Goal: Task Accomplishment & Management: Complete application form

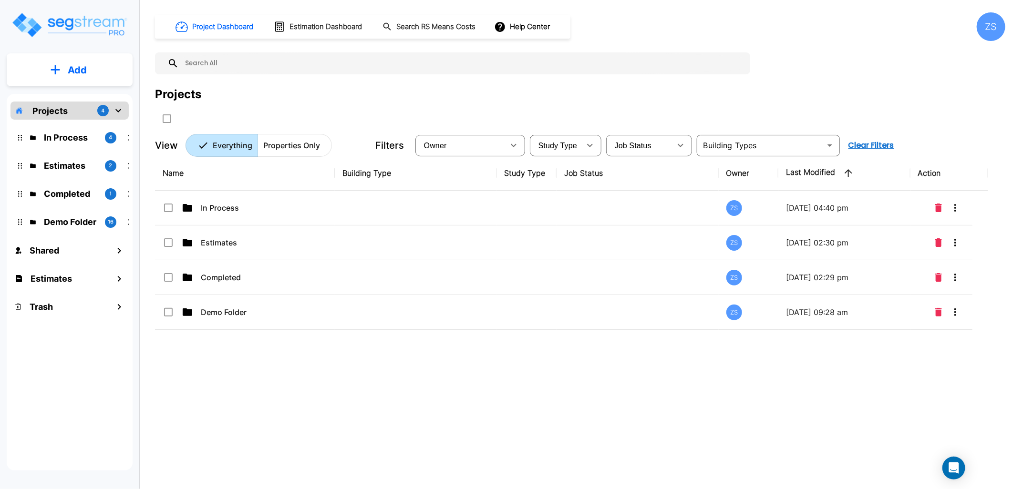
click at [57, 134] on p "In Process" at bounding box center [70, 137] width 53 height 13
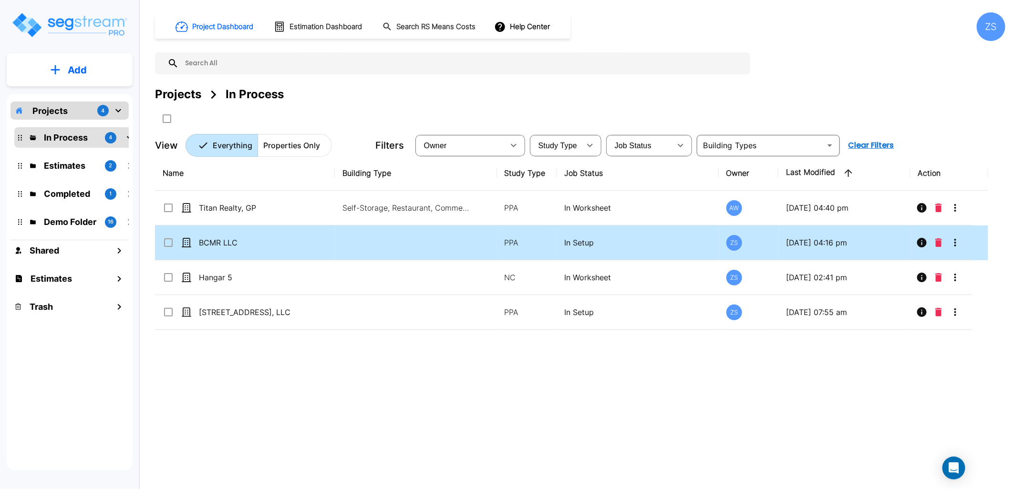
click at [302, 239] on div "BCMR LLC" at bounding box center [234, 242] width 143 height 11
checkbox input "true"
click at [302, 239] on div "BCMR LLC" at bounding box center [234, 242] width 143 height 11
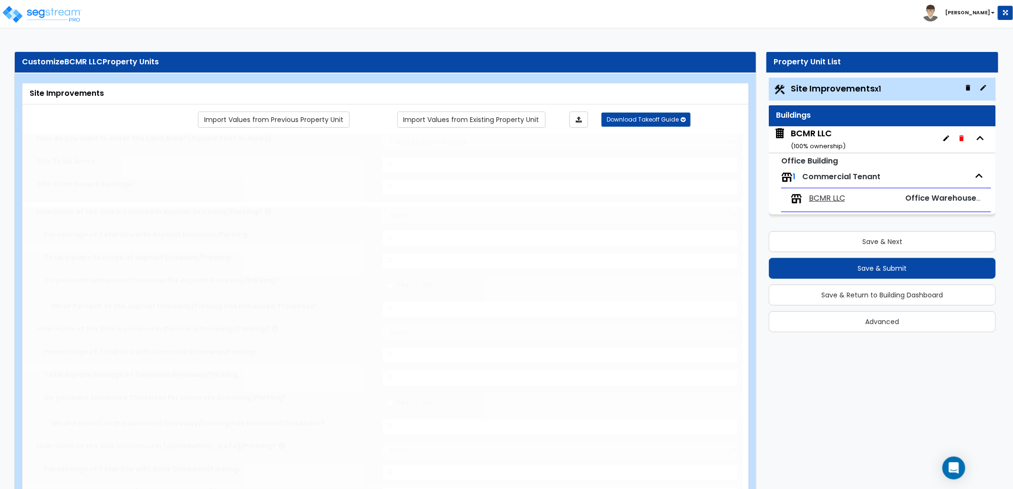
type input "7.43"
select select "2"
type input "80000"
radio input "true"
select select "2"
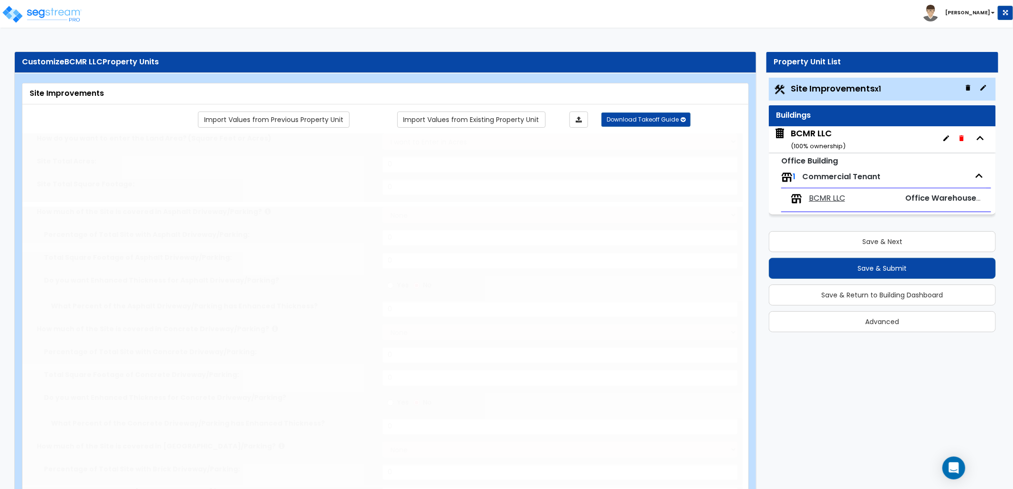
radio input "true"
select select "2"
select select "4"
type input "1"
type input "7"
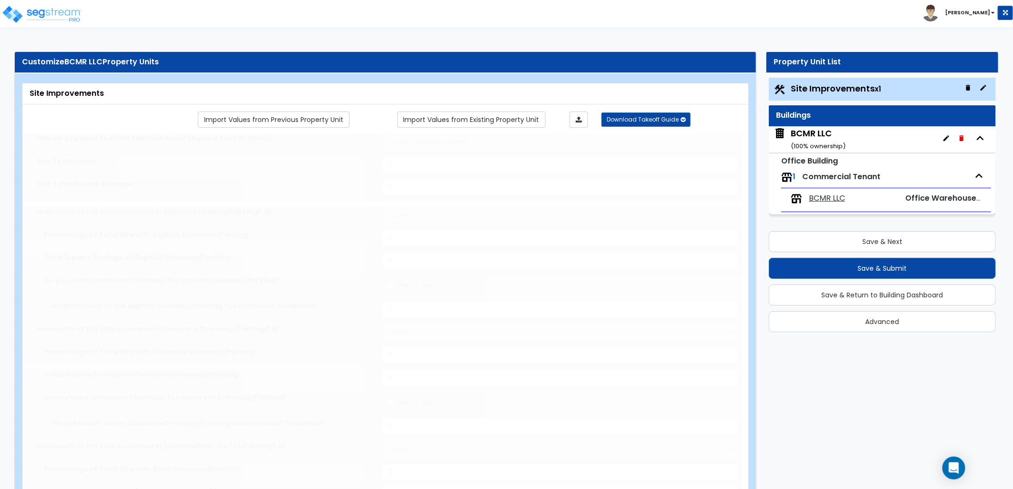
radio input "true"
type input "5"
radio input "true"
select select "1"
type input "179"
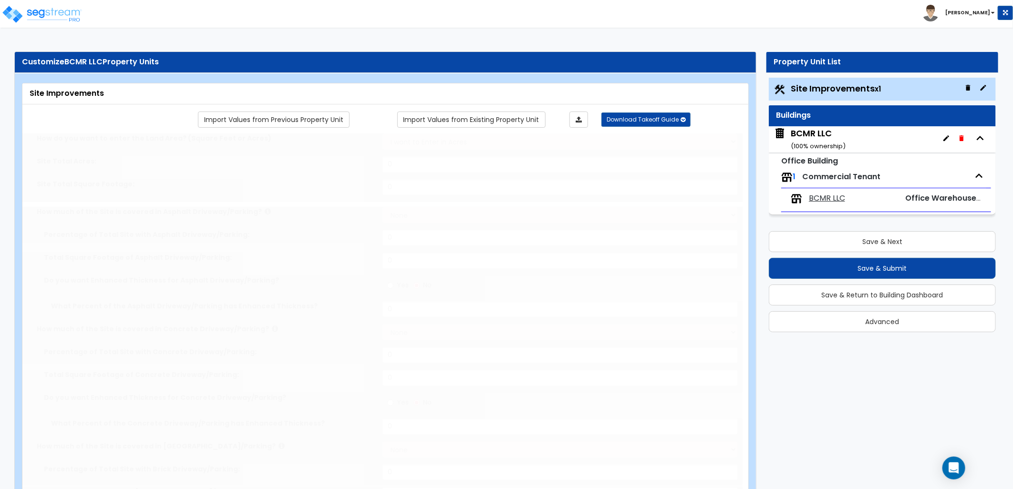
radio input "true"
type input "2"
radio input "true"
select select "1"
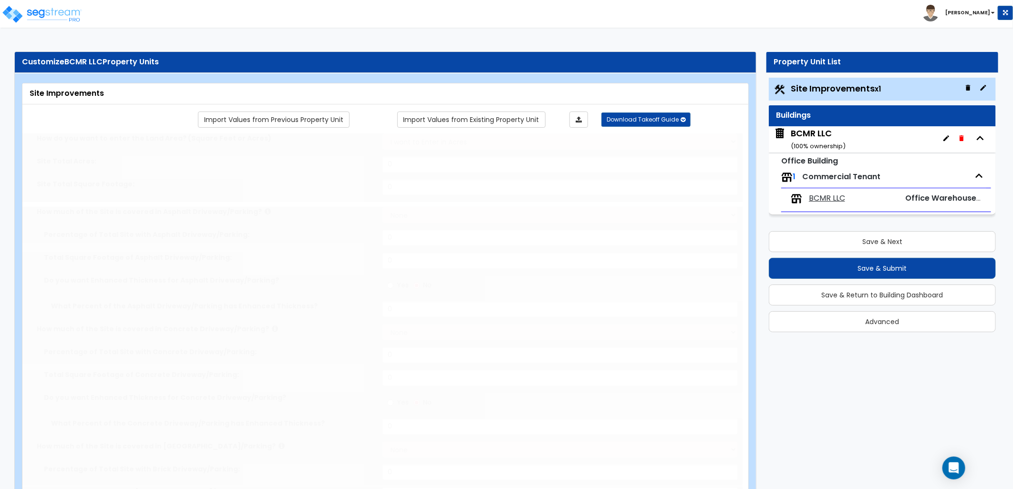
select select "1"
radio input "true"
select select "1"
type input "250"
radio input "true"
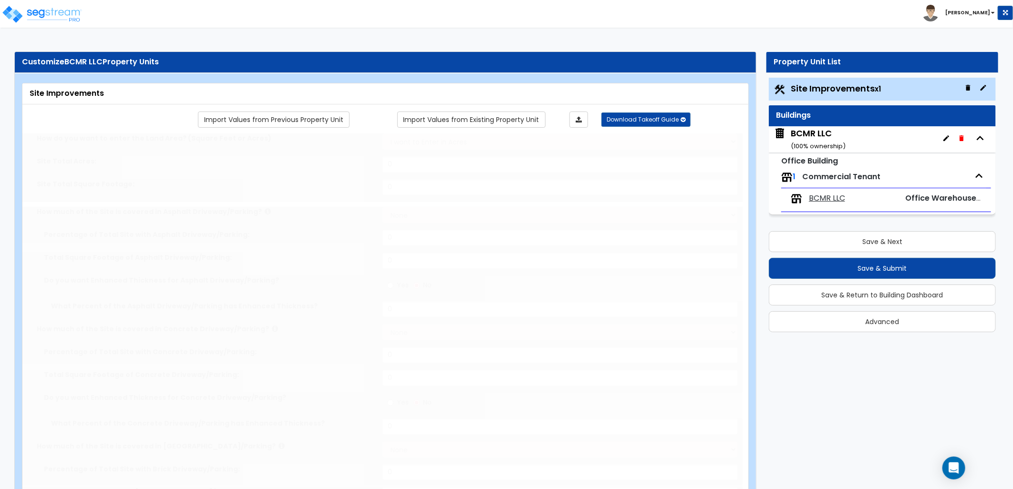
type input "1300"
radio input "true"
select select "4"
type input "50"
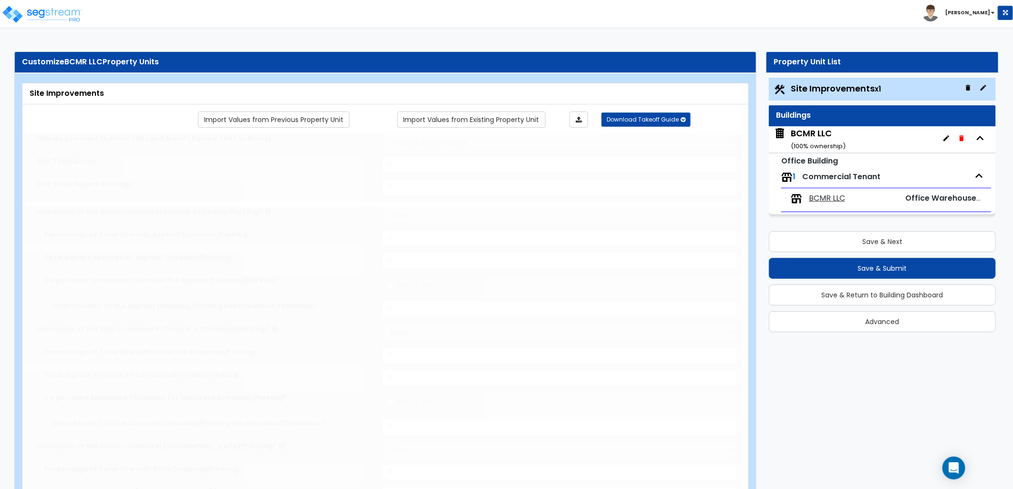
radio input "true"
select select "2"
type input "178000"
radio input "true"
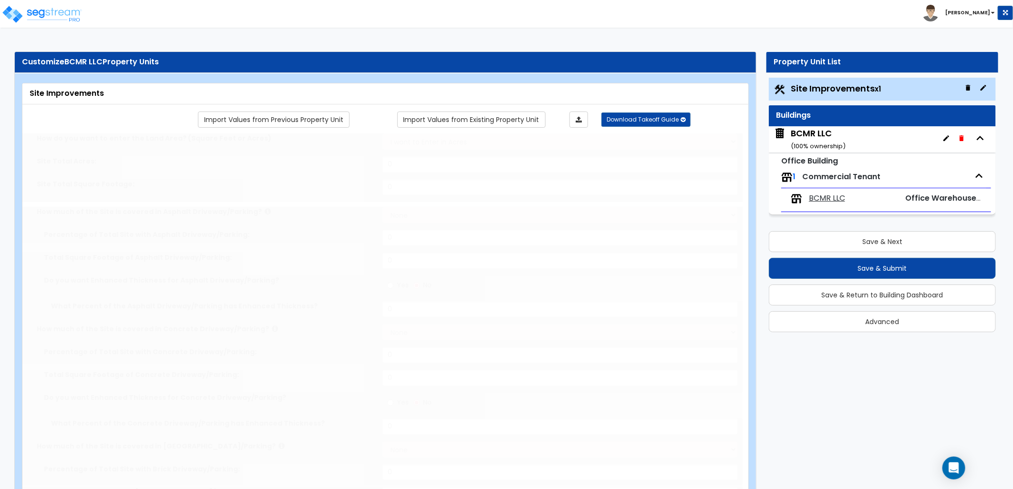
select select "1"
select select "2"
type input "30"
select select "2"
select select "4"
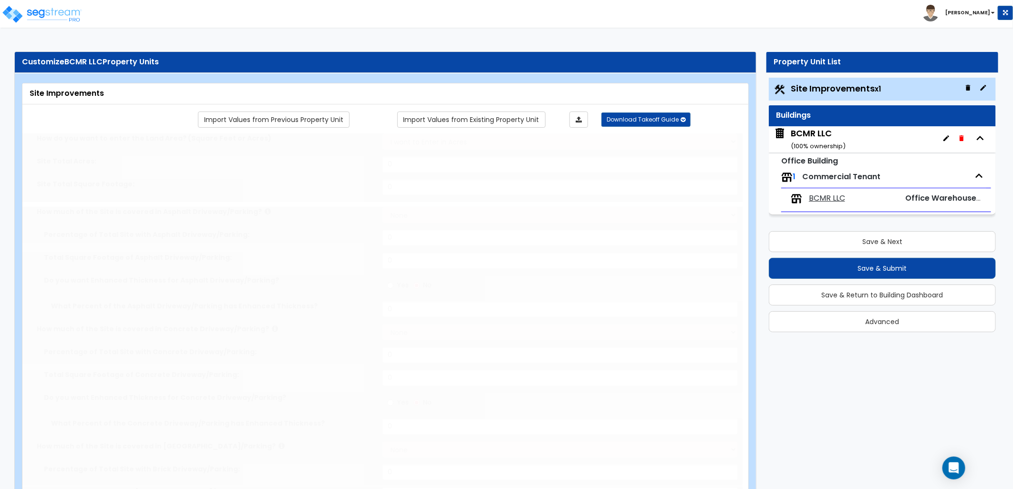
type input "15"
select select "6"
type input "15"
radio input "true"
type input "100"
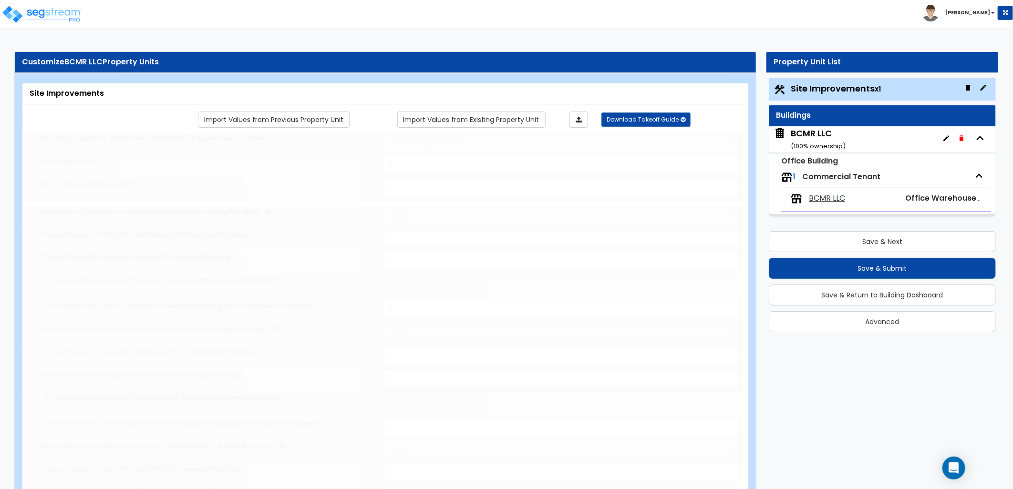
radio input "true"
type input "500"
radio input "true"
select select "1"
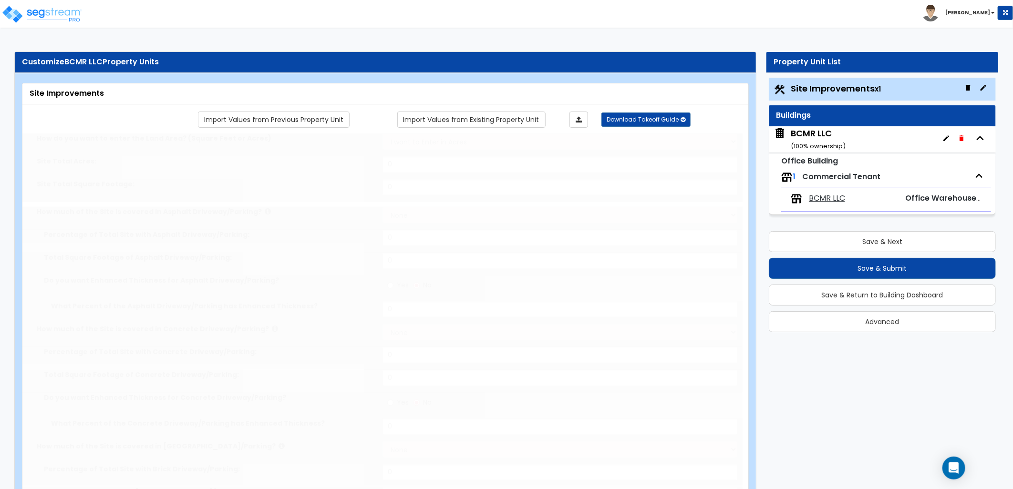
select select "1"
type input "3"
type input "4"
select select "5"
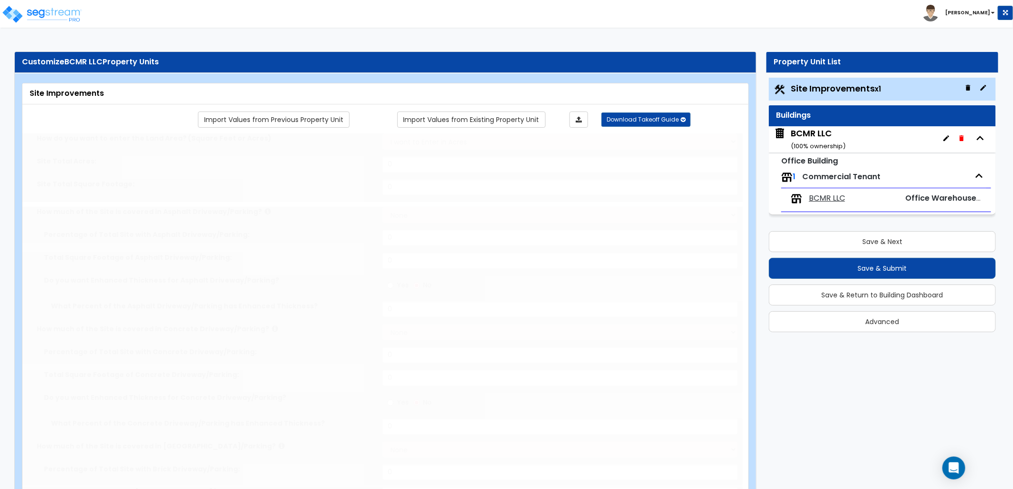
select select "1"
radio input "true"
select select "1"
type input "1"
type input "500"
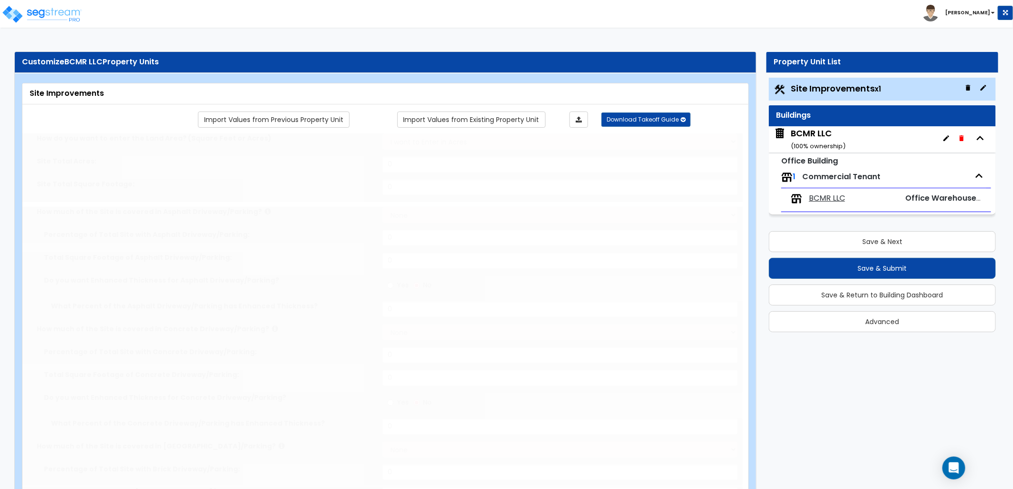
type input "8"
select select "4"
radio input "true"
type input "1"
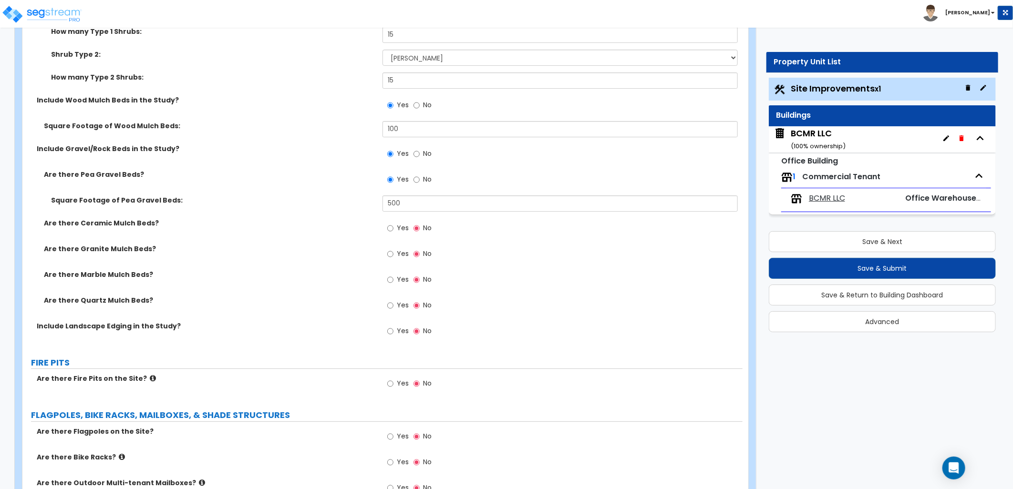
scroll to position [2087, 0]
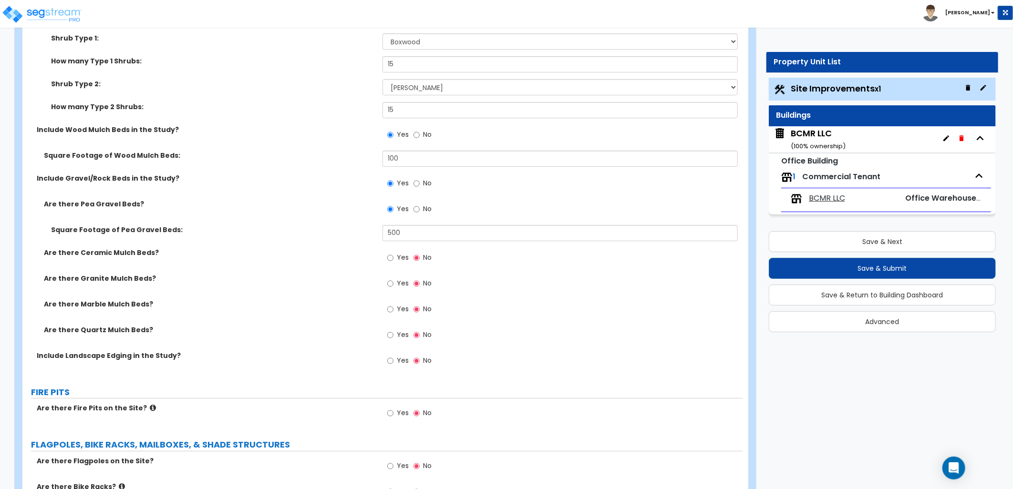
click at [828, 140] on div "BCMR LLC ( 100 % ownership)" at bounding box center [818, 139] width 55 height 24
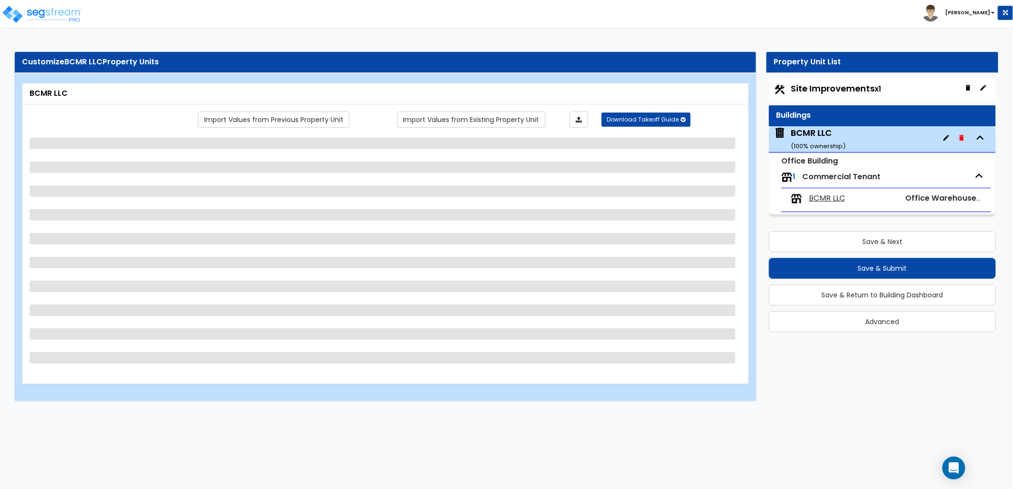
select select "2"
select select "1"
select select "11"
select select "2"
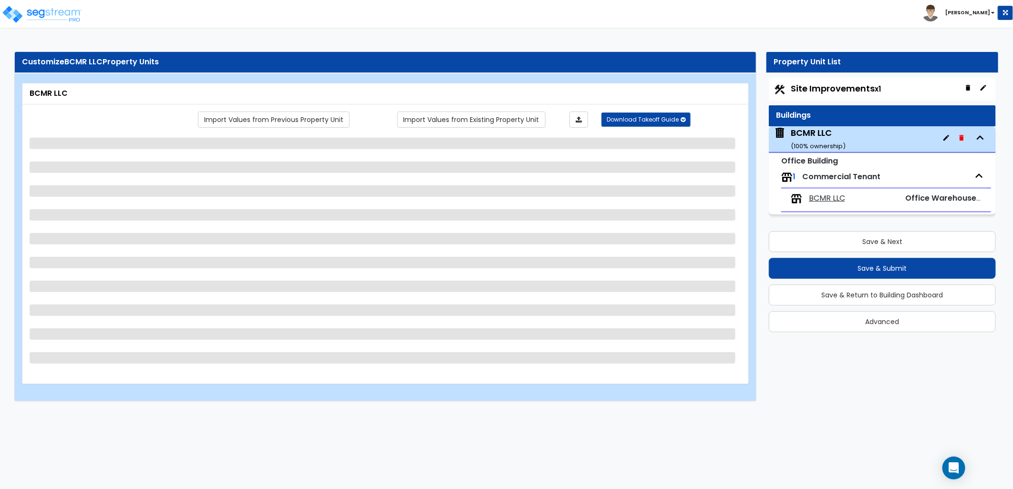
select select "1"
select select "2"
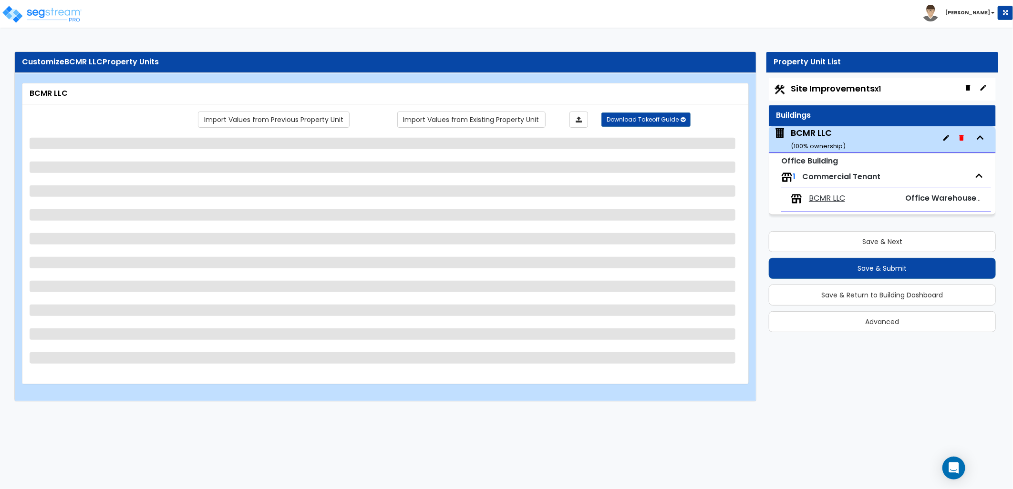
select select "1"
select select "2"
select select "1"
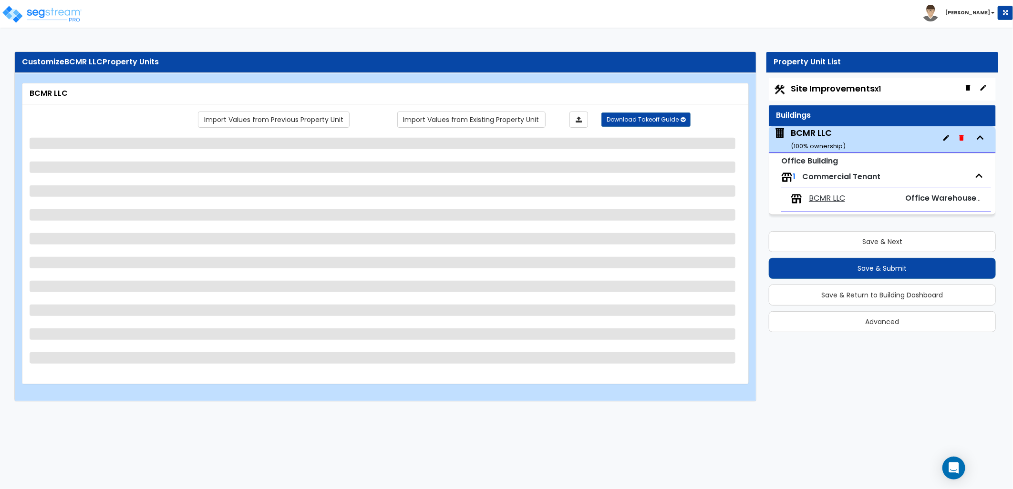
select select "1"
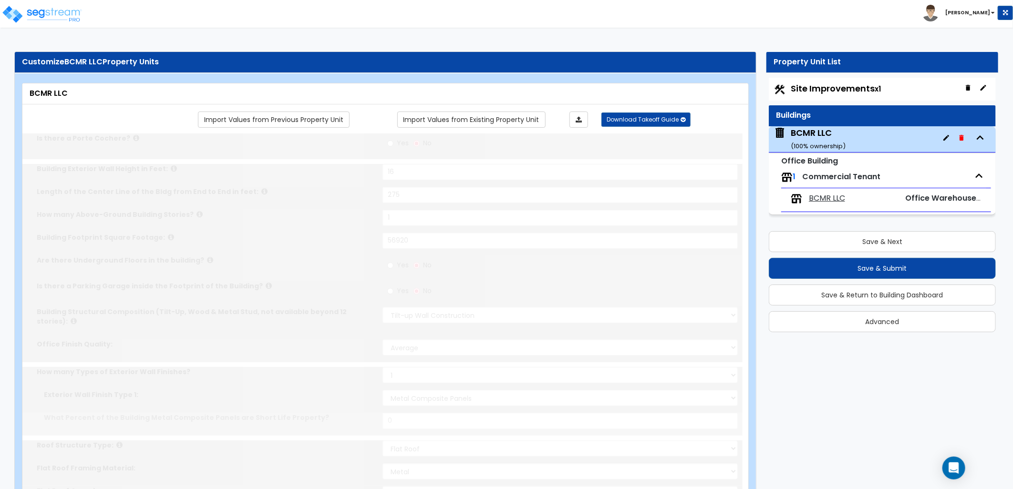
type input "100"
radio input "true"
select select "2"
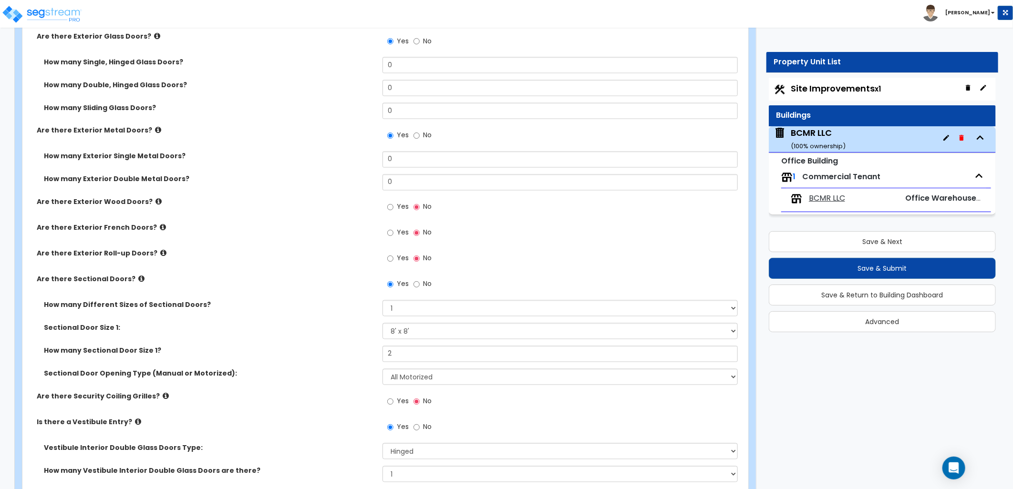
scroll to position [1223, 0]
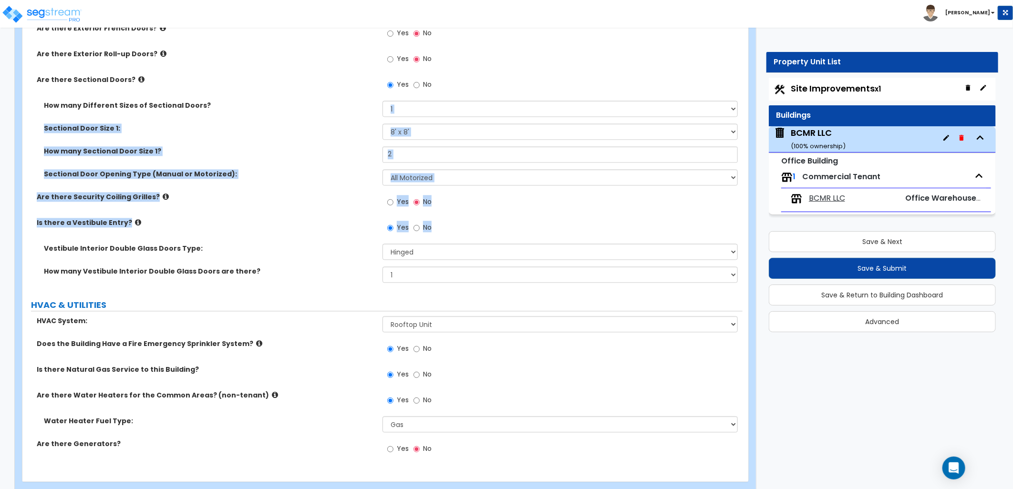
drag, startPoint x: 569, startPoint y: 213, endPoint x: 625, endPoint y: 80, distance: 144.5
click at [625, 80] on div "Are there Exterior Glass Doors? Yes No How many Single, Hinged Glass Doors? 0 H…" at bounding box center [383, 61] width 706 height 458
drag, startPoint x: 625, startPoint y: 80, endPoint x: 603, endPoint y: 180, distance: 103.1
click at [603, 192] on div "Yes No" at bounding box center [563, 205] width 360 height 26
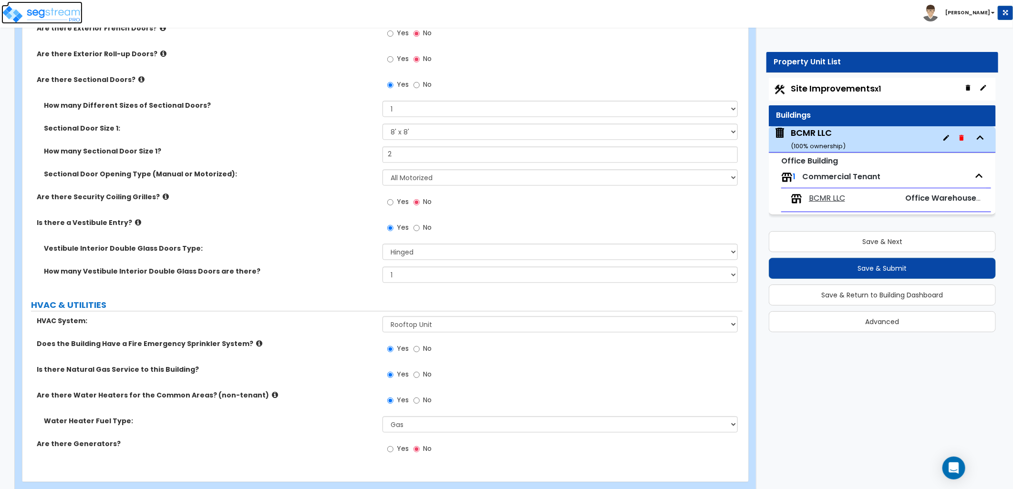
click at [42, 17] on img at bounding box center [41, 14] width 81 height 19
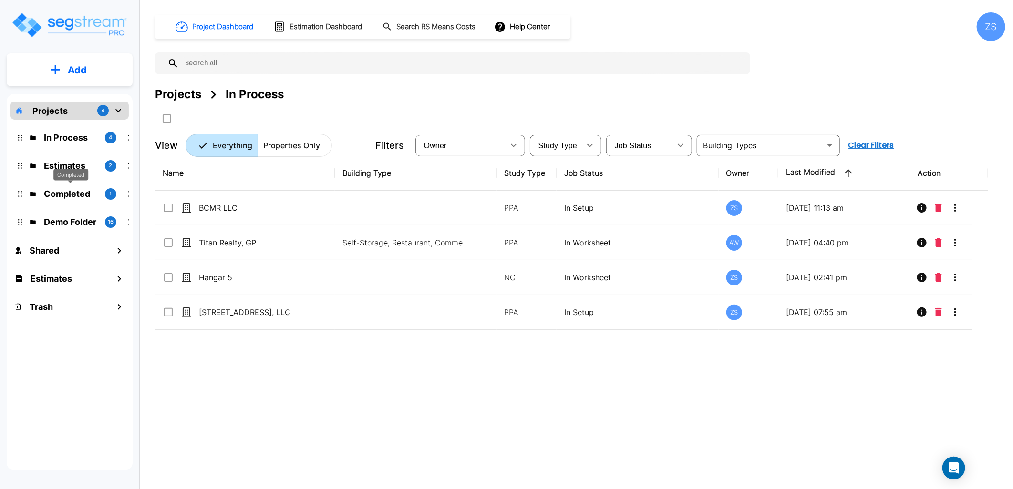
click at [68, 192] on p "Completed" at bounding box center [70, 193] width 53 height 13
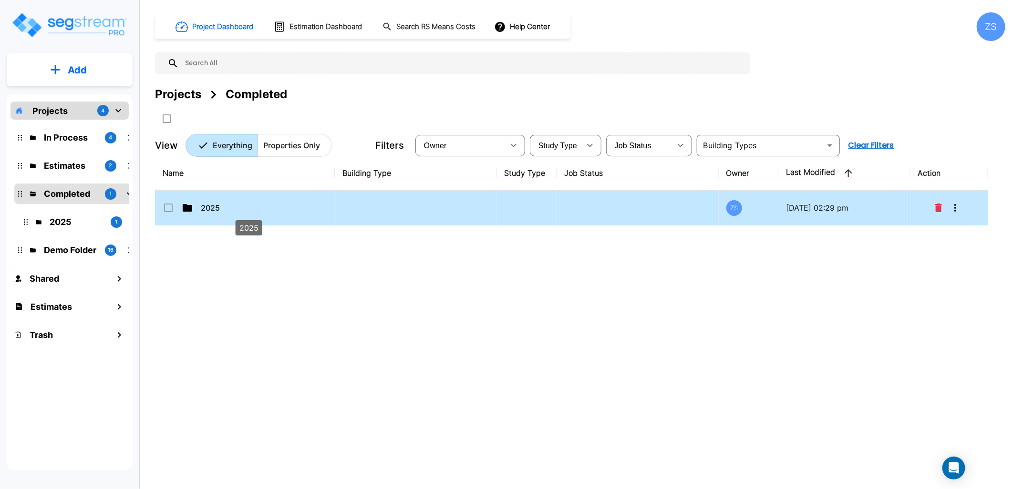
click at [256, 205] on p "2025" at bounding box center [248, 207] width 95 height 11
checkbox input "true"
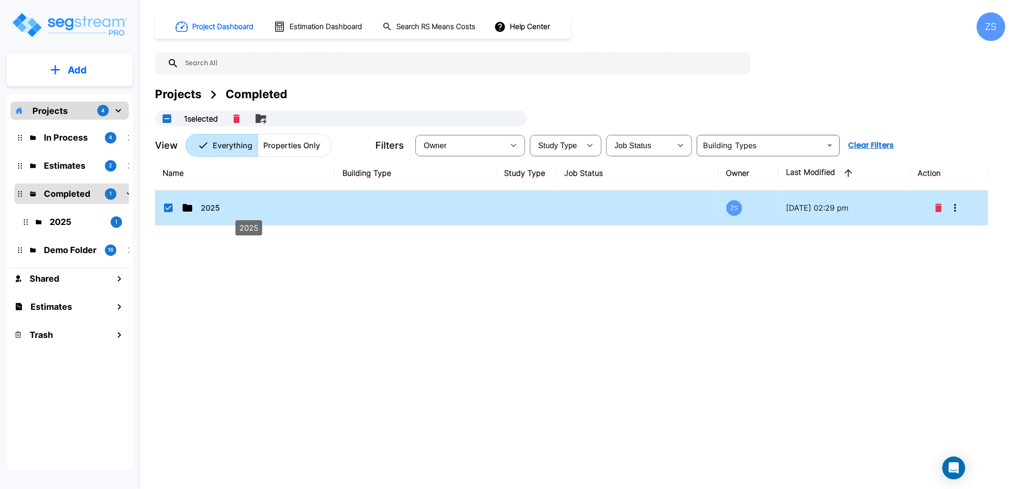
click at [256, 205] on p "2025" at bounding box center [248, 207] width 95 height 11
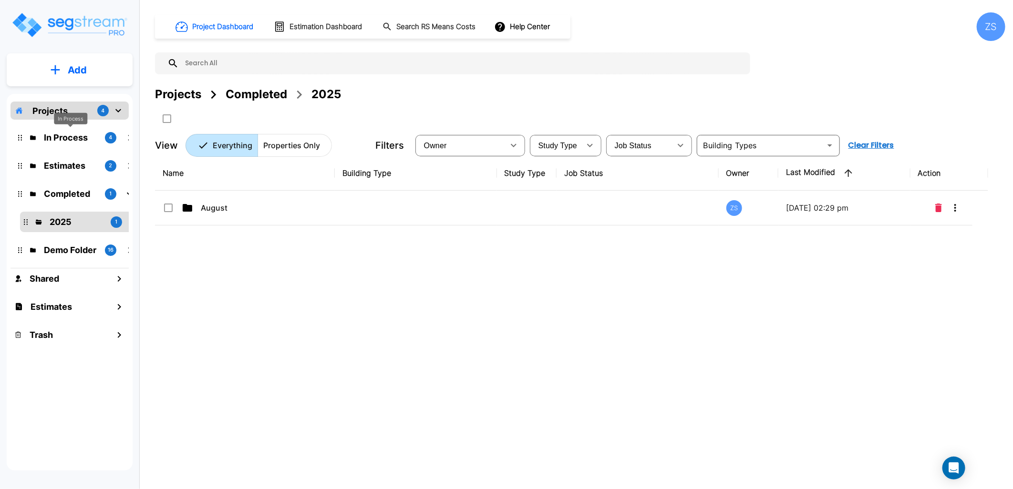
click at [45, 134] on p "In Process" at bounding box center [70, 137] width 53 height 13
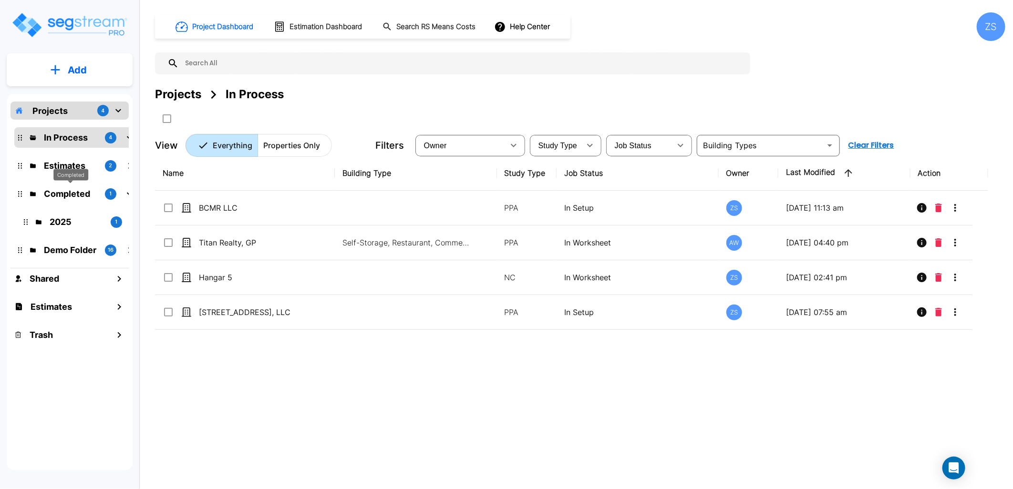
click at [69, 198] on p "Completed" at bounding box center [70, 193] width 53 height 13
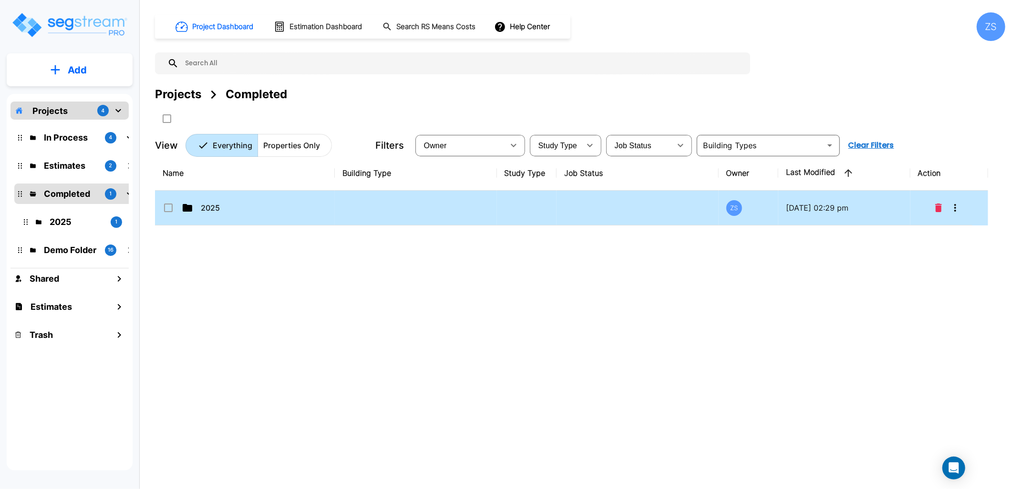
click at [307, 214] on td "2025" at bounding box center [245, 208] width 180 height 35
checkbox input "true"
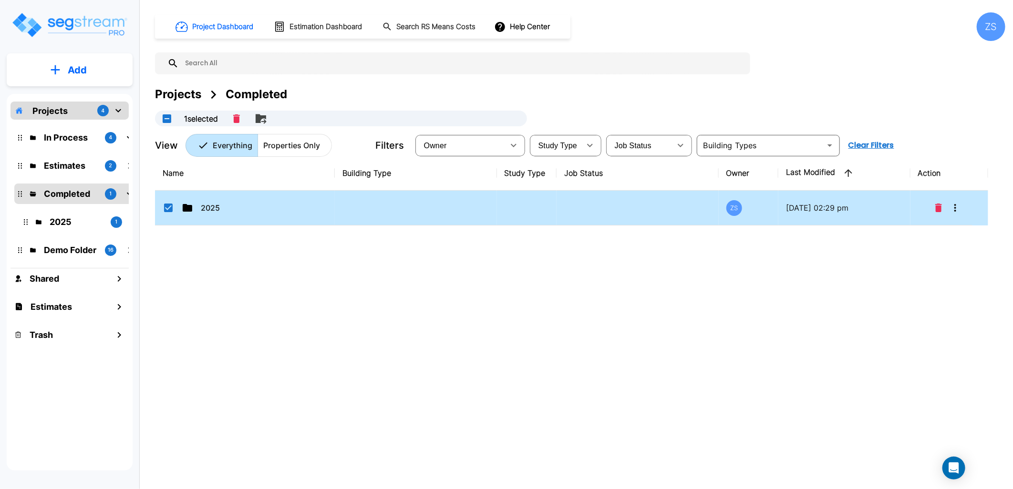
click at [307, 214] on td "2025" at bounding box center [245, 208] width 180 height 35
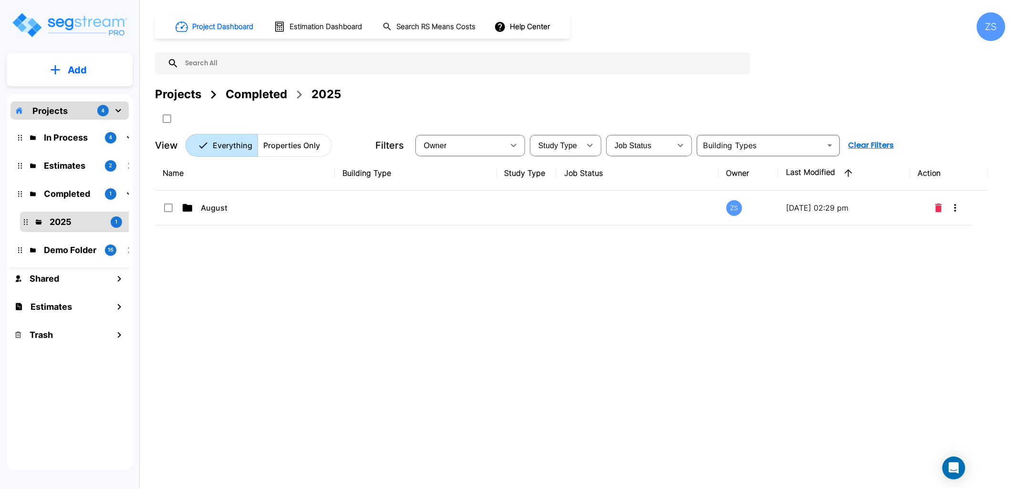
click at [307, 214] on td "August" at bounding box center [245, 208] width 180 height 35
checkbox input "true"
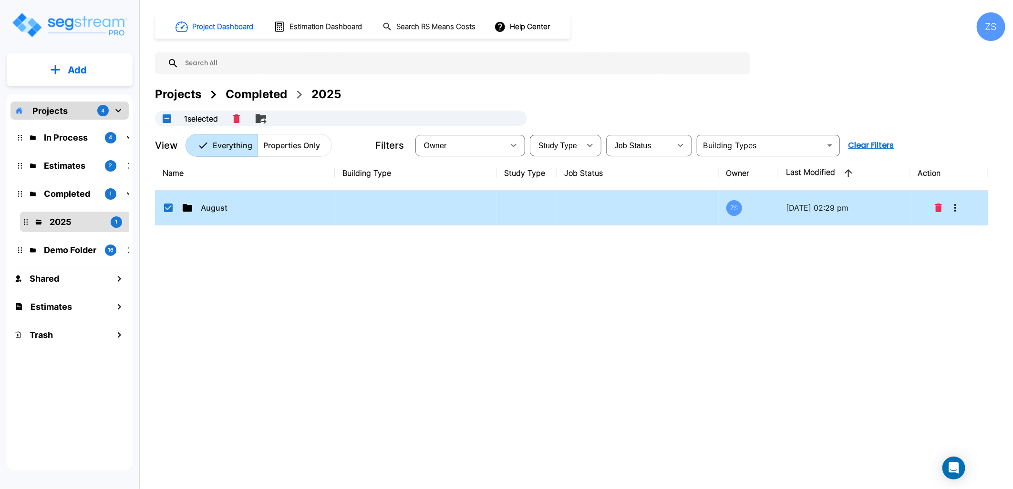
click at [307, 214] on td "August" at bounding box center [245, 208] width 180 height 35
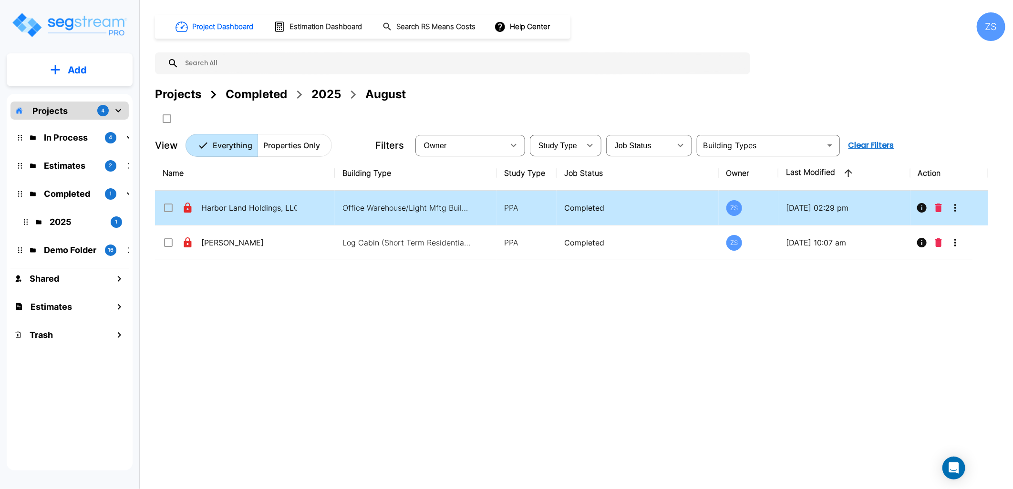
click at [956, 208] on icon "More-Options" at bounding box center [955, 207] width 11 height 11
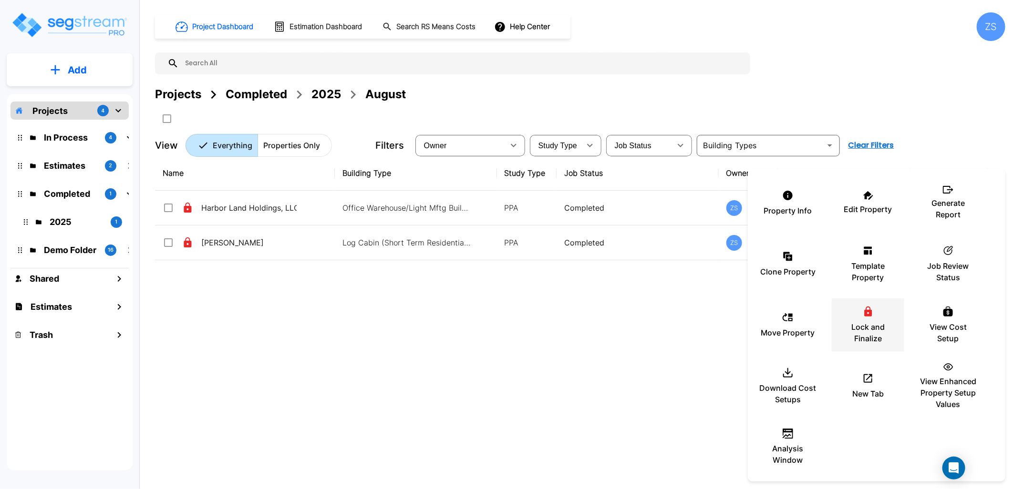
click at [865, 335] on p "Lock and Finalize" at bounding box center [868, 333] width 57 height 23
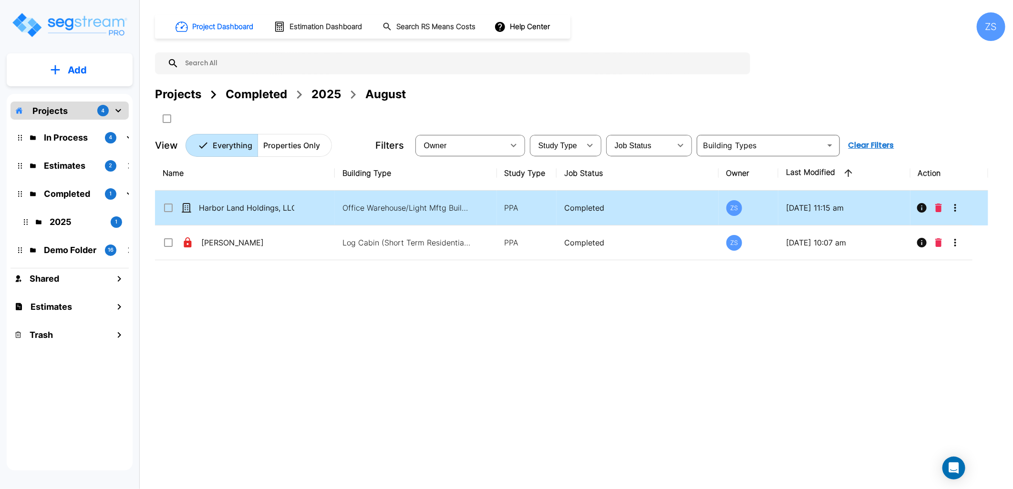
click at [280, 199] on td "Harbor Land Holdings, LLC" at bounding box center [245, 208] width 180 height 35
checkbox input "true"
click at [280, 199] on td "Harbor Land Holdings, LLC" at bounding box center [245, 208] width 180 height 35
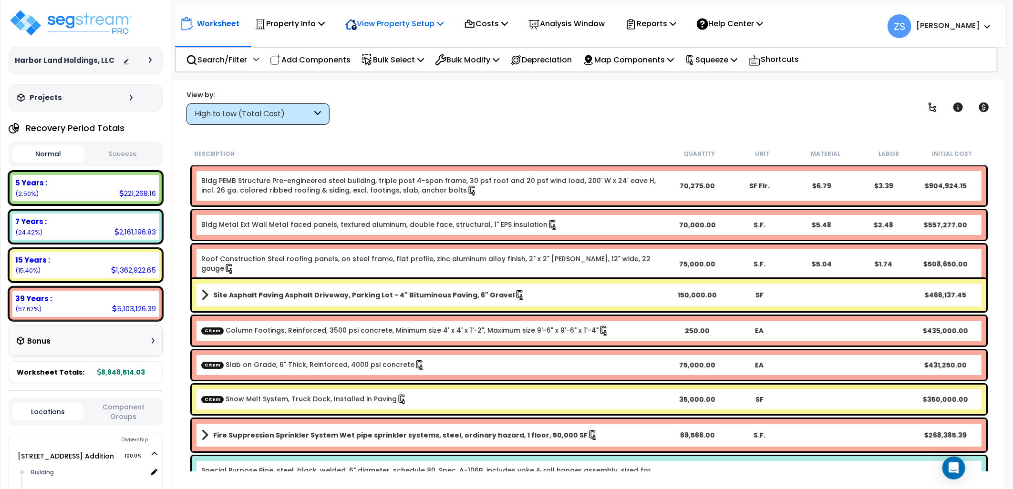
click at [325, 26] on icon at bounding box center [321, 24] width 7 height 8
click at [425, 68] on link "View Questionnaire" at bounding box center [388, 65] width 94 height 19
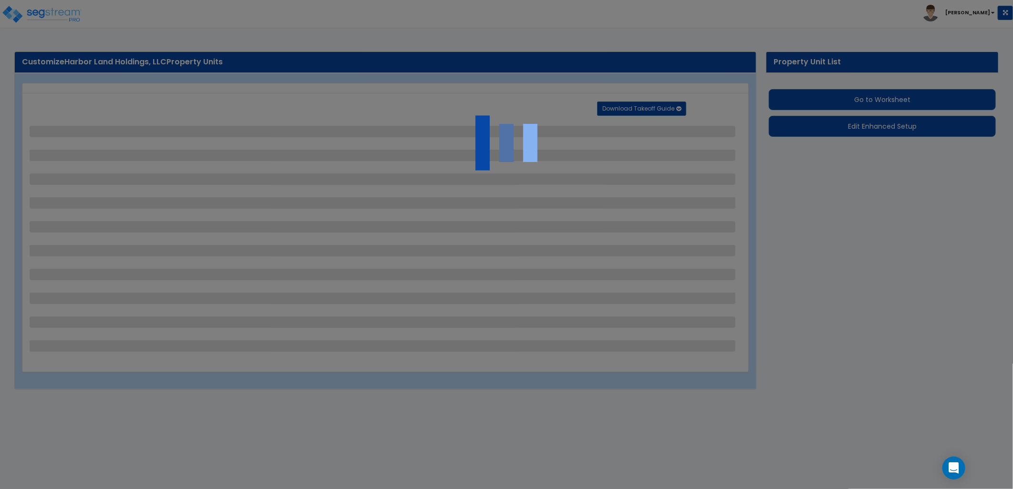
select select "2"
select select "1"
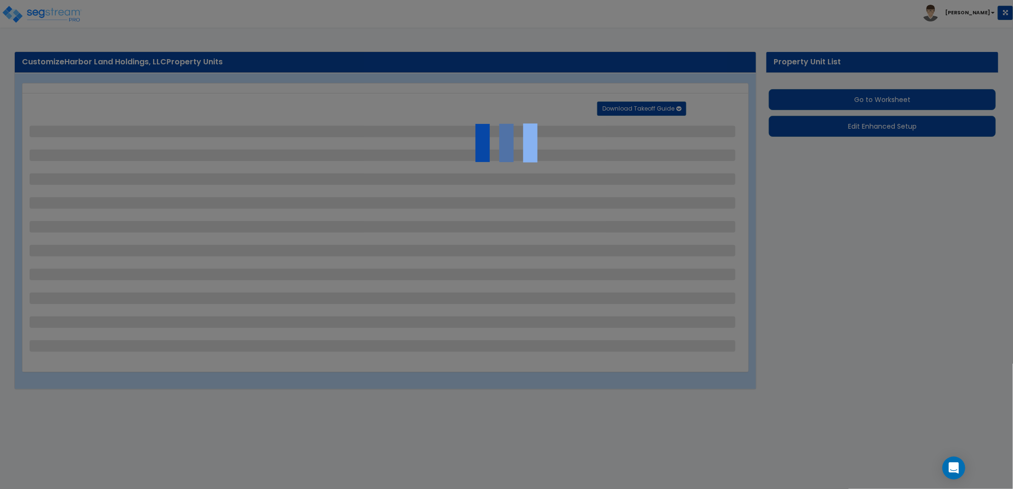
select select "2"
select select "7"
select select "1"
select select "2"
select select "1"
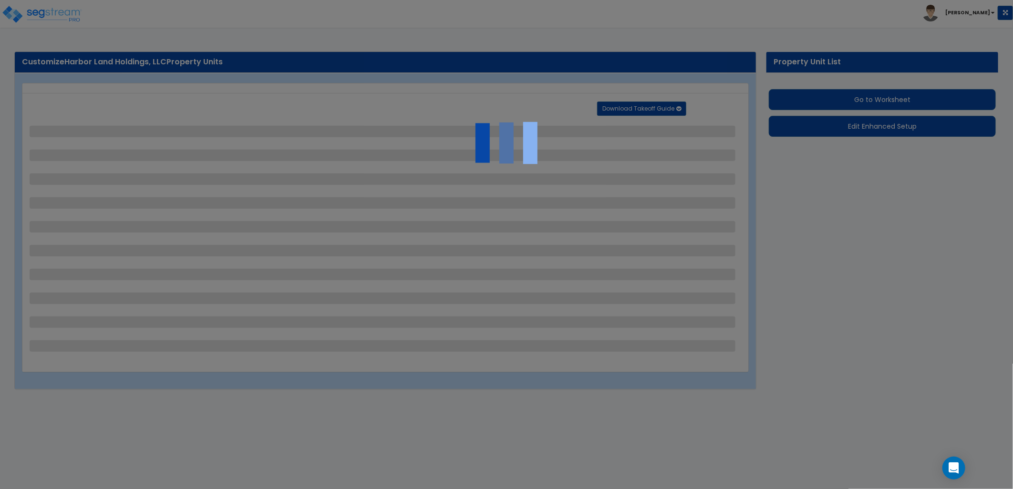
select select "3"
select select "10"
select select "7"
select select "4"
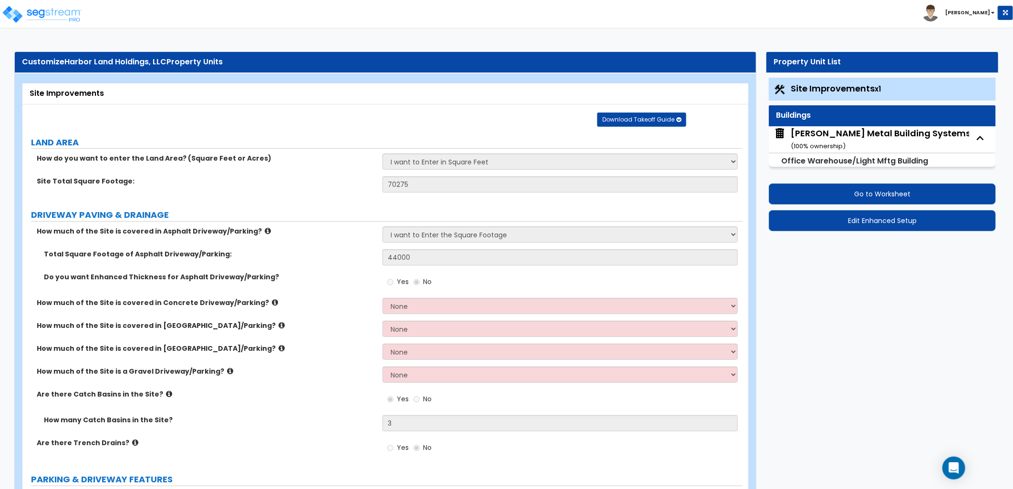
click at [812, 141] on div "Miedema Metal Building Systems ( 100 % ownership)" at bounding box center [881, 139] width 180 height 24
select select "1"
select select "2"
select select "1"
select select "6"
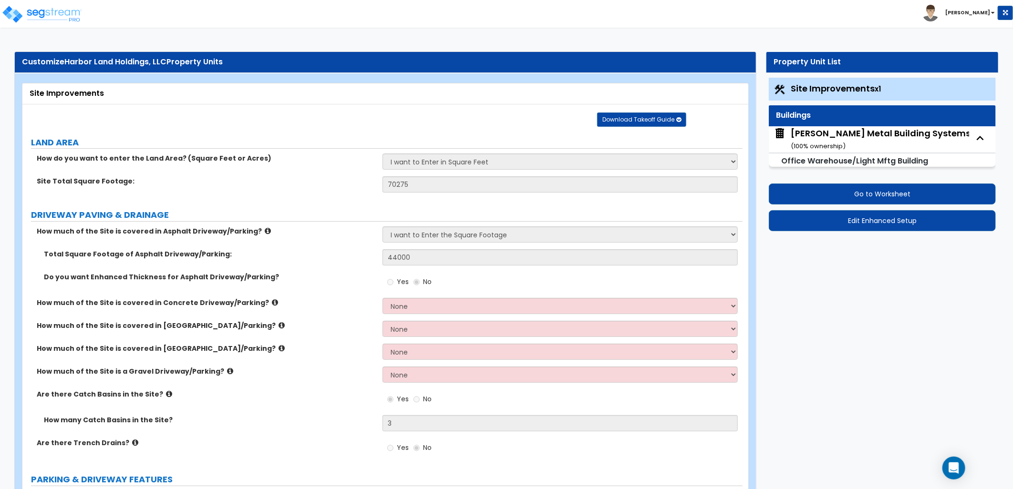
select select "3"
select select "1"
select select "2"
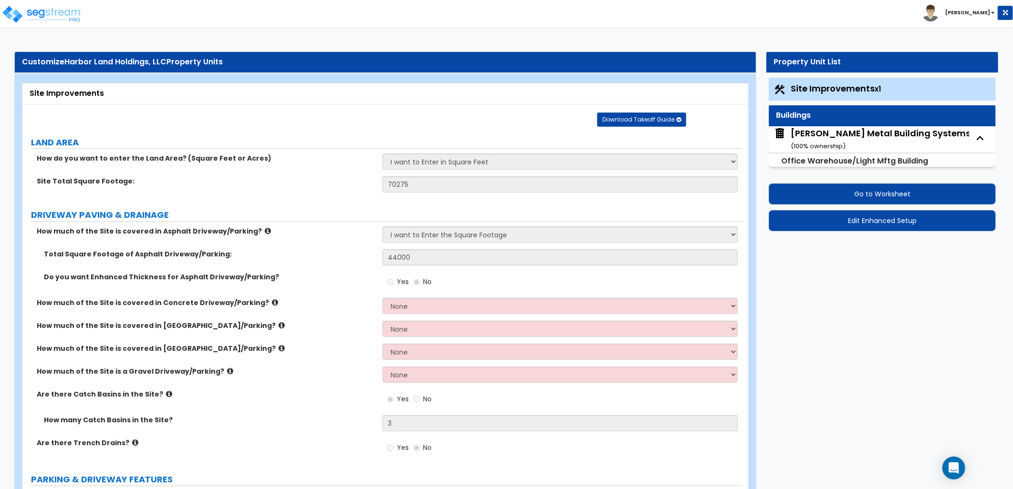
select select "2"
select select "1"
select select "2"
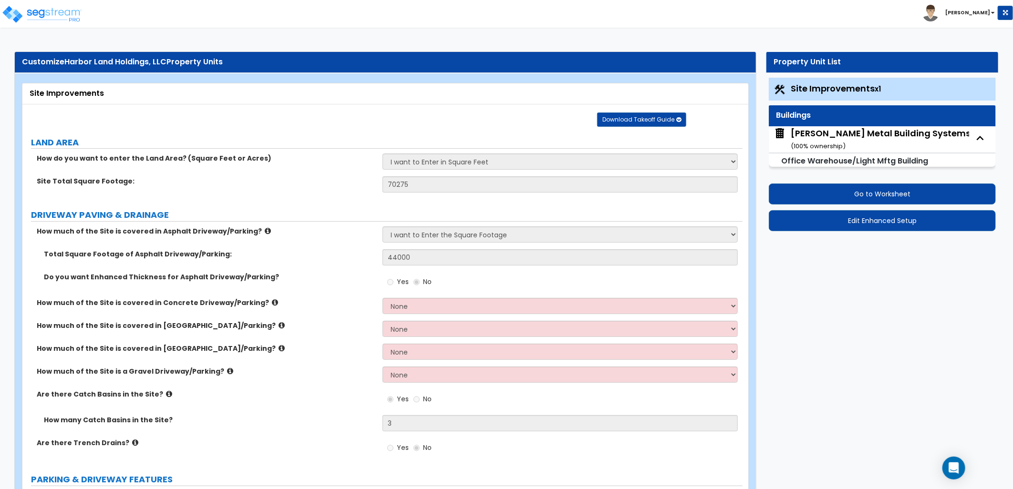
select select "1"
select select "4"
select select "1"
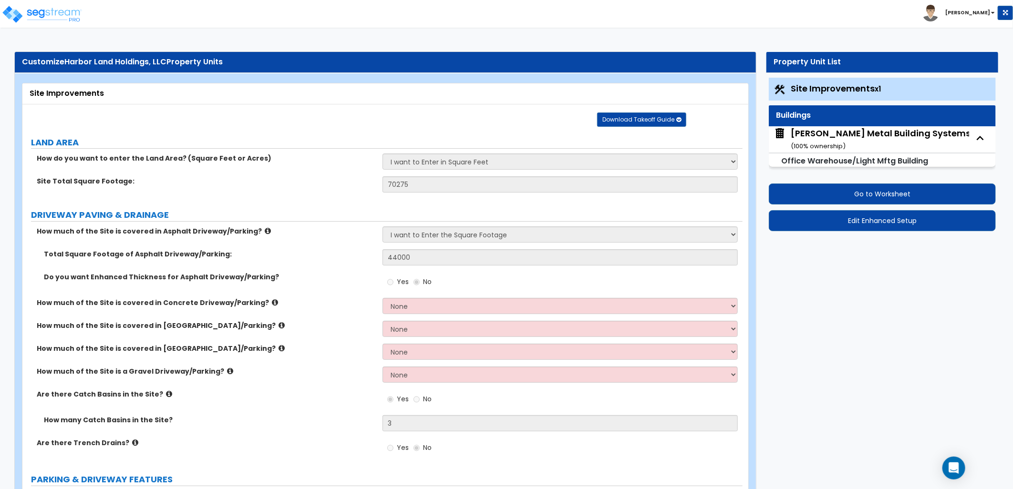
select select "1"
select select "3"
select select "2"
select select "3"
select select "2"
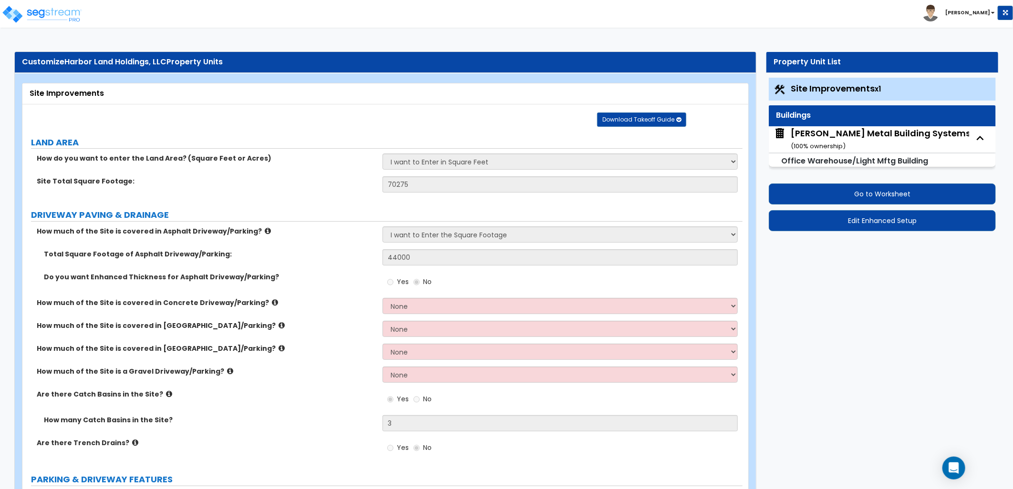
select select "1"
select select "7"
select select "1"
select select "3"
select select "1"
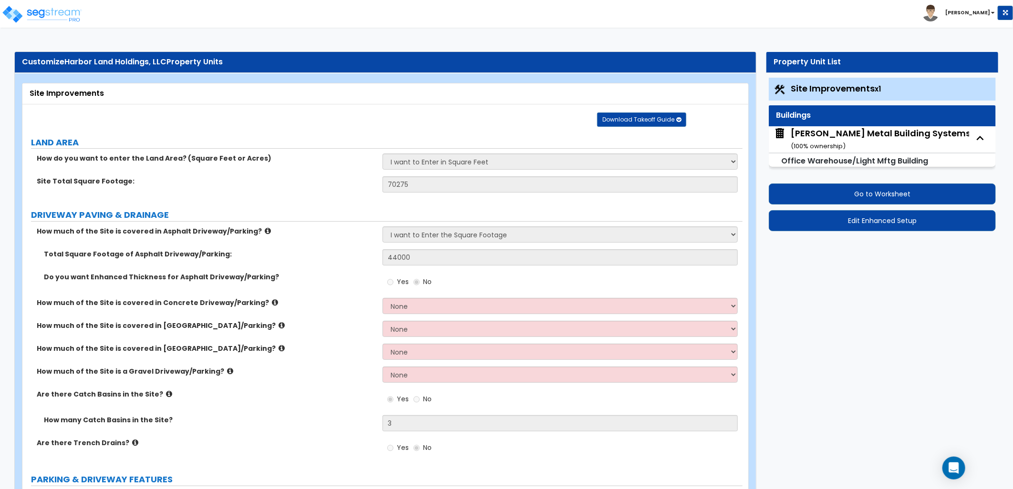
select select "1"
select select "3"
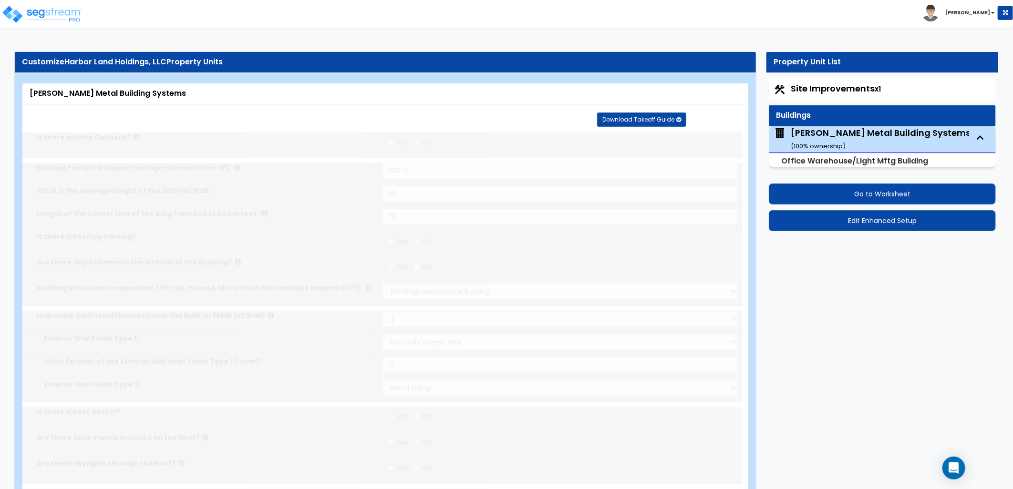
radio input "true"
select select "2"
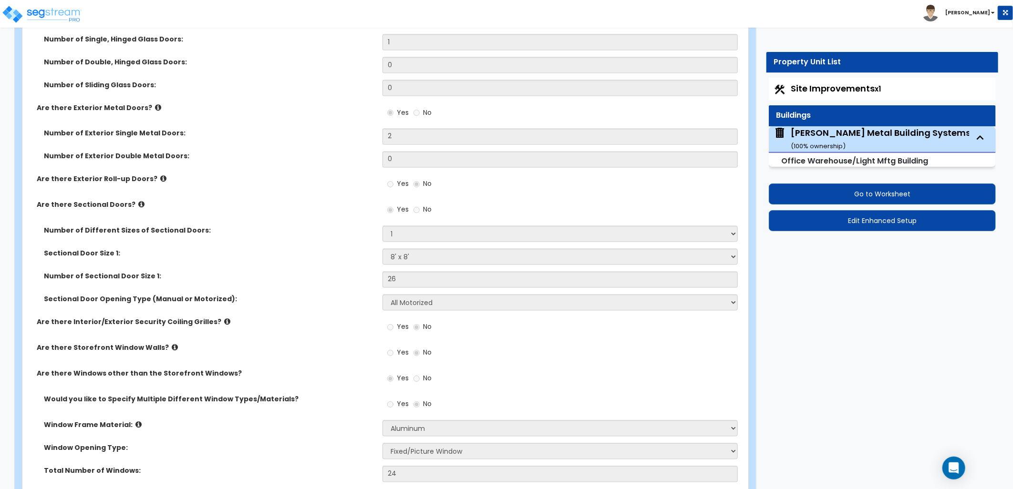
scroll to position [736, 0]
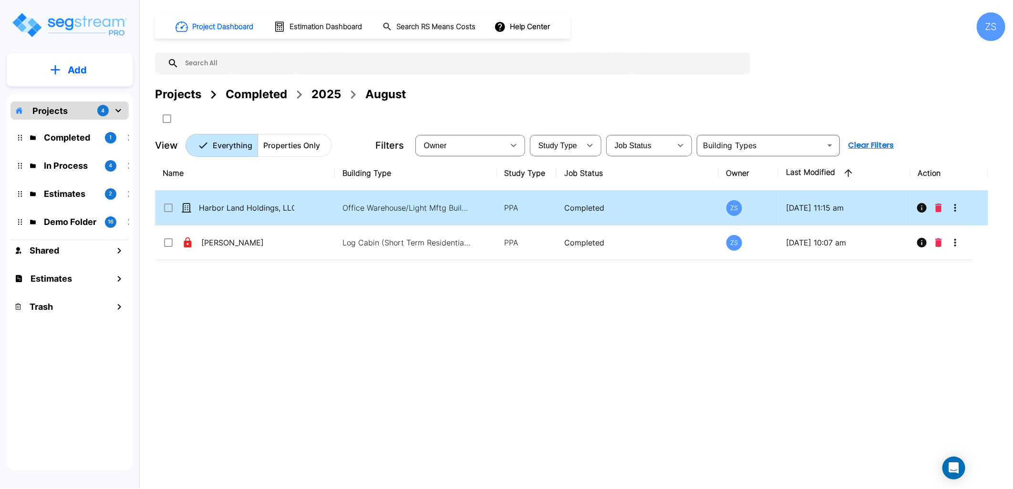
click at [304, 212] on div "Harbor Land Holdings, LLC" at bounding box center [234, 207] width 143 height 11
click at [304, 213] on div "Harbor Land Holdings, LLC" at bounding box center [234, 207] width 143 height 11
click at [265, 207] on p "Harbor Land Holdings, LLC" at bounding box center [246, 207] width 95 height 11
checkbox input "true"
click at [265, 207] on p "Harbor Land Holdings, LLC" at bounding box center [246, 207] width 95 height 11
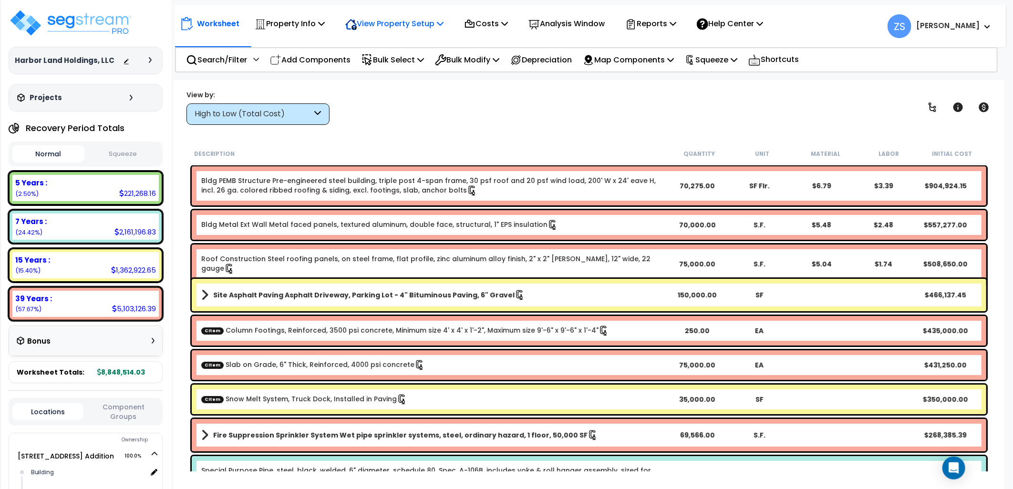
click at [325, 27] on p "View Property Setup" at bounding box center [290, 23] width 70 height 13
click at [416, 69] on link "View Questionnaire" at bounding box center [388, 65] width 94 height 19
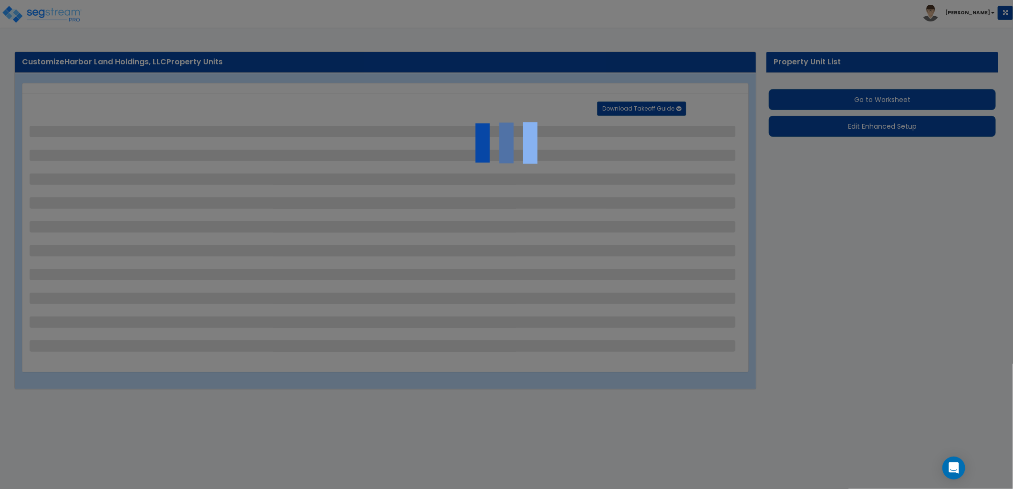
select select "2"
select select "1"
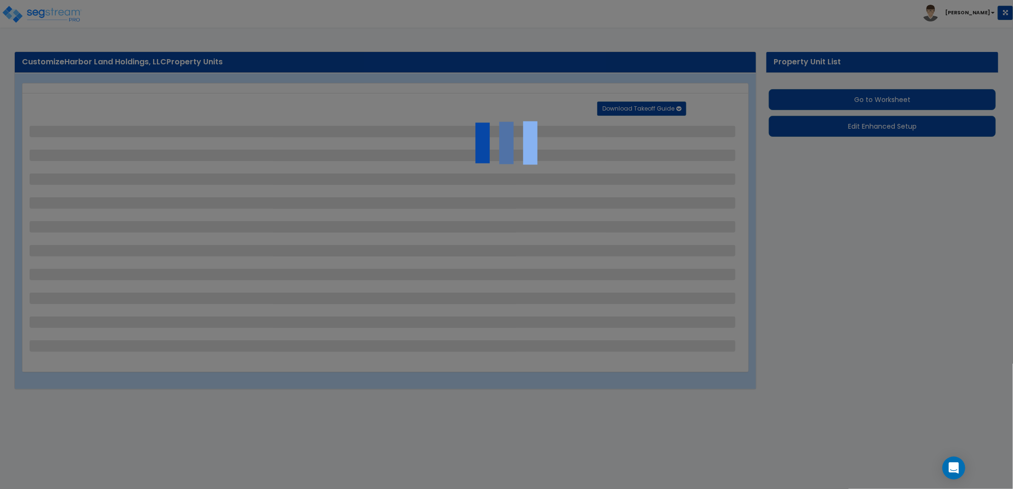
select select "2"
select select "7"
select select "1"
select select "2"
select select "1"
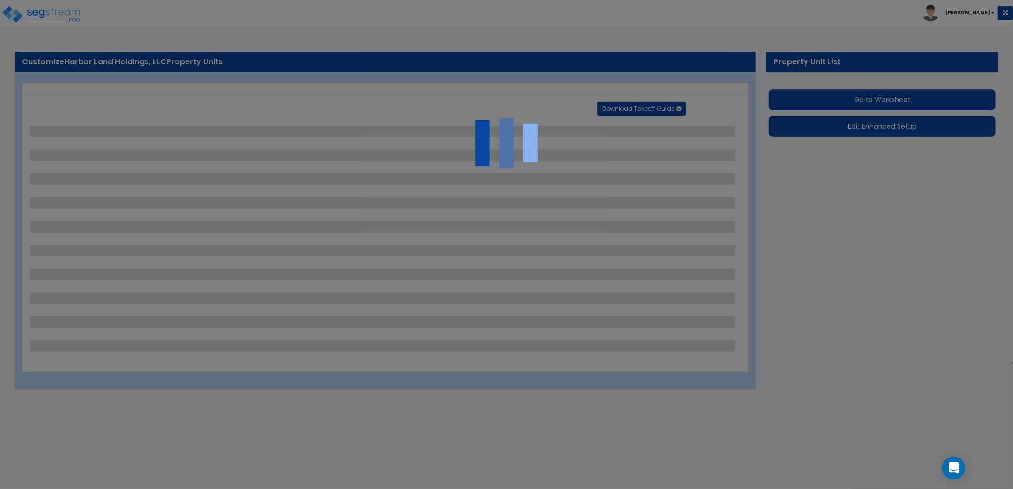
select select "3"
select select "10"
select select "7"
select select "4"
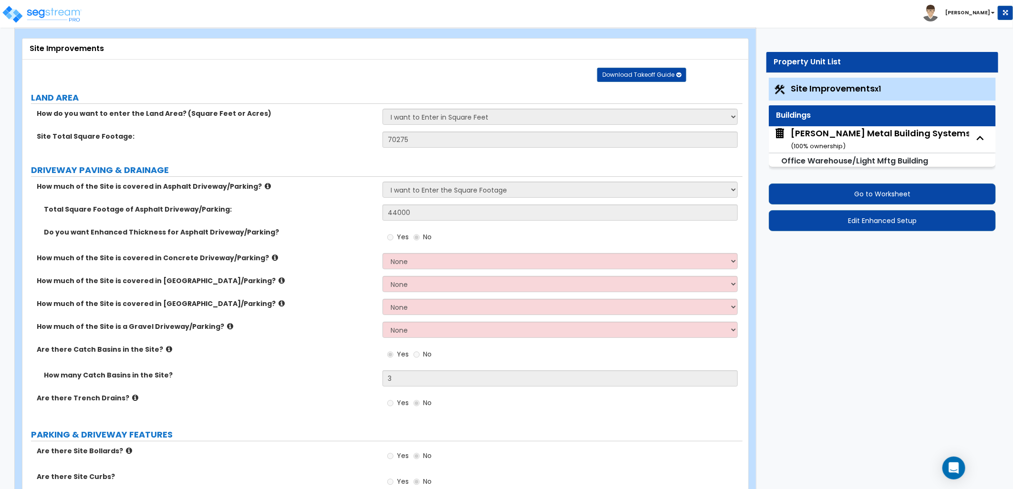
scroll to position [106, 0]
